Goal: Task Accomplishment & Management: Use online tool/utility

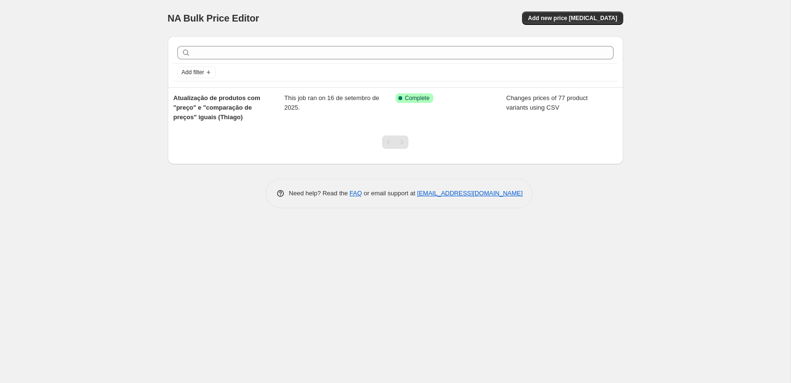
click at [207, 24] on div "NA Bulk Price Editor" at bounding box center [277, 18] width 219 height 13
click at [159, 3] on div "NA Bulk Price Editor. This page is ready NA Bulk Price Editor Add new price [ME…" at bounding box center [395, 111] width 478 height 223
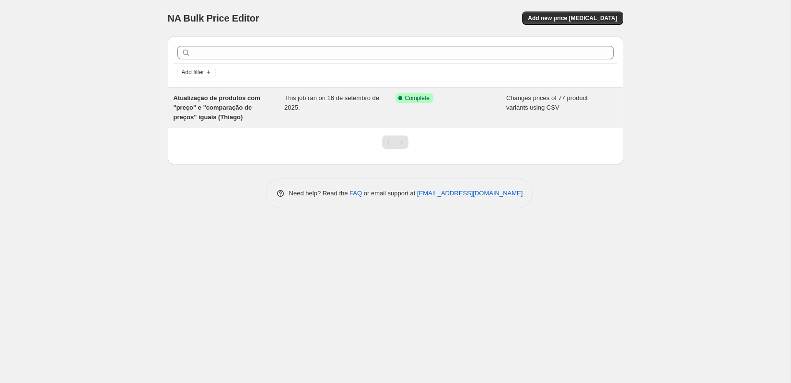
click at [234, 97] on span "Atualização de produtos com "preço" e "comparação de preços" iguais (Thiago)" at bounding box center [216, 107] width 87 height 26
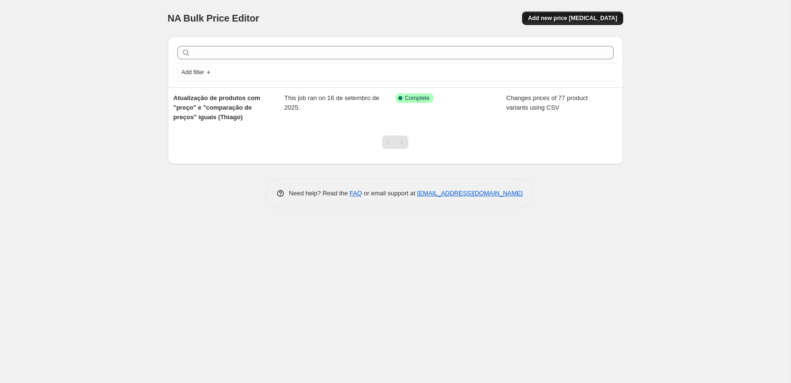
click at [583, 20] on span "Add new price [MEDICAL_DATA]" at bounding box center [572, 18] width 89 height 8
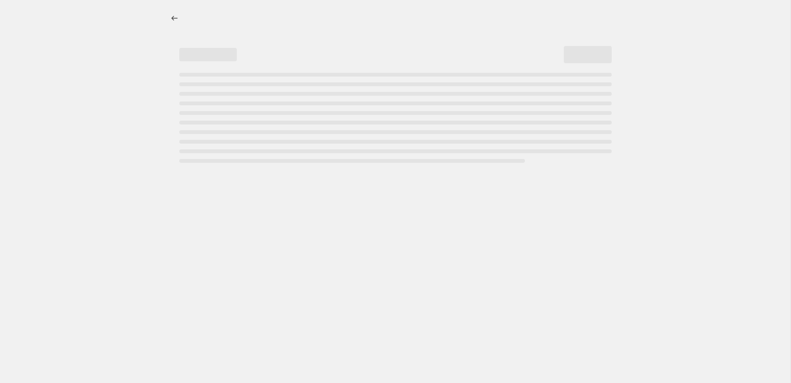
select select "percentage"
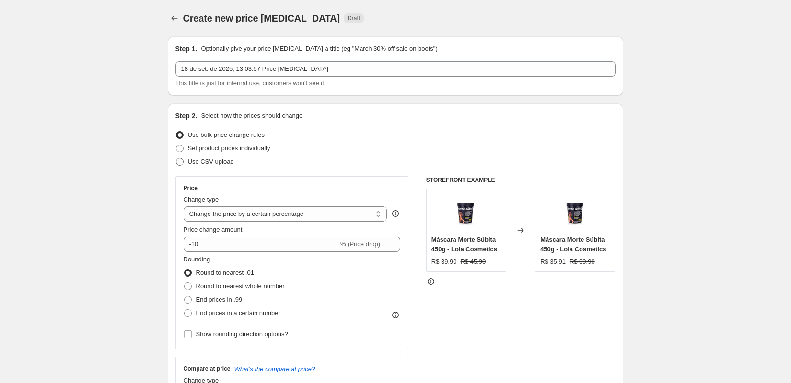
click at [213, 162] on span "Use CSV upload" at bounding box center [211, 161] width 46 height 7
click at [176, 159] on input "Use CSV upload" at bounding box center [176, 158] width 0 height 0
radio input "true"
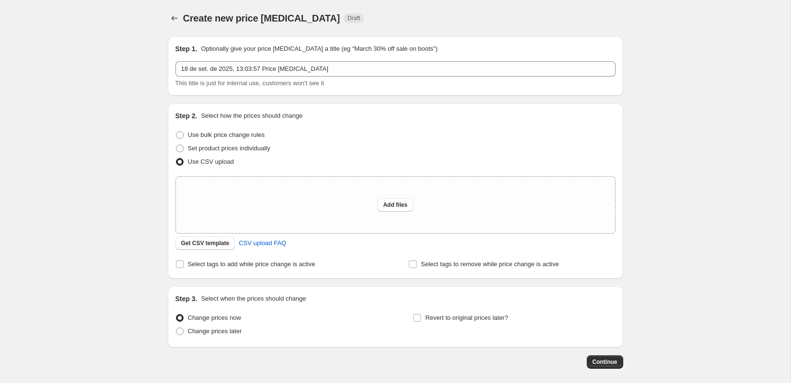
click at [106, 164] on div "Create new price [MEDICAL_DATA]. This page is ready Create new price [MEDICAL_D…" at bounding box center [395, 213] width 790 height 427
click at [84, 41] on div "Create new price [MEDICAL_DATA]. This page is ready Create new price [MEDICAL_D…" at bounding box center [395, 213] width 790 height 427
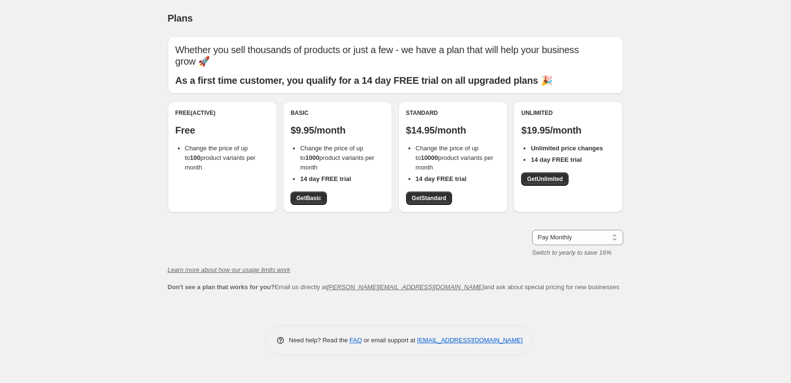
click at [389, 13] on div "Plans" at bounding box center [395, 18] width 455 height 13
